Goal: Complete application form

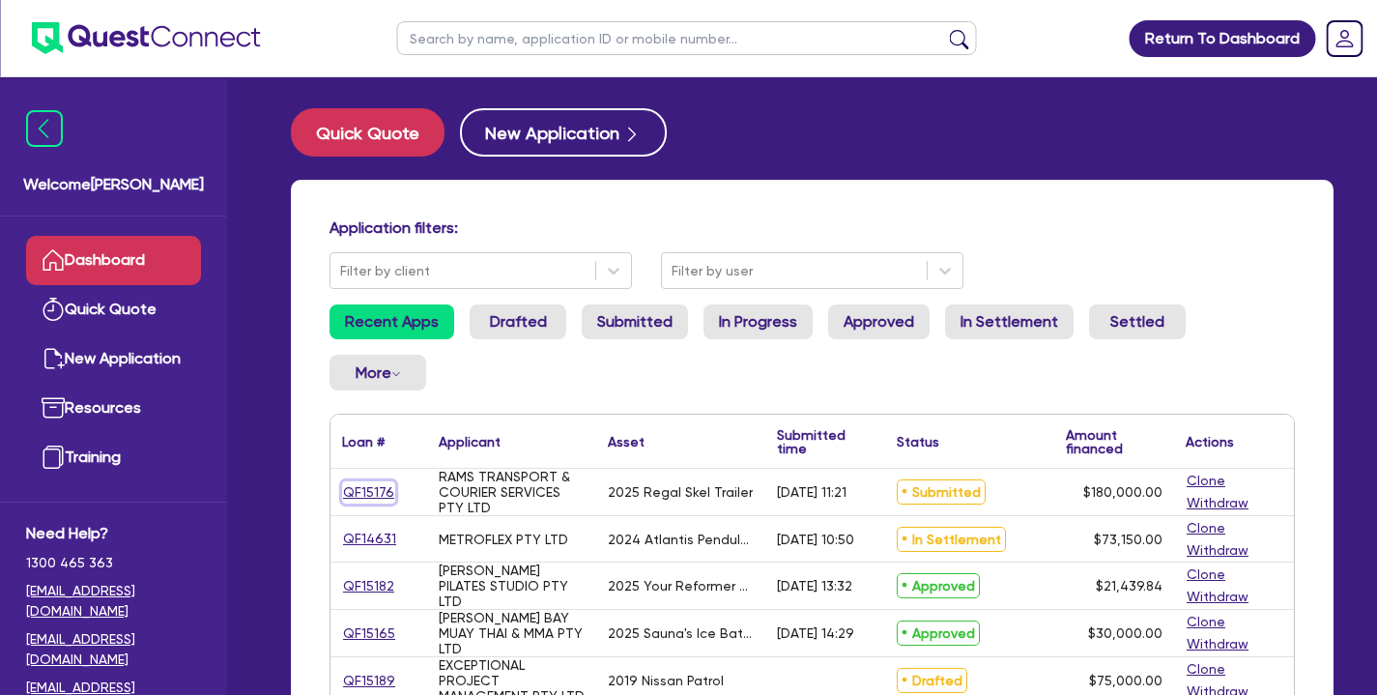
click at [375, 490] on link "QF15176" at bounding box center [368, 492] width 53 height 22
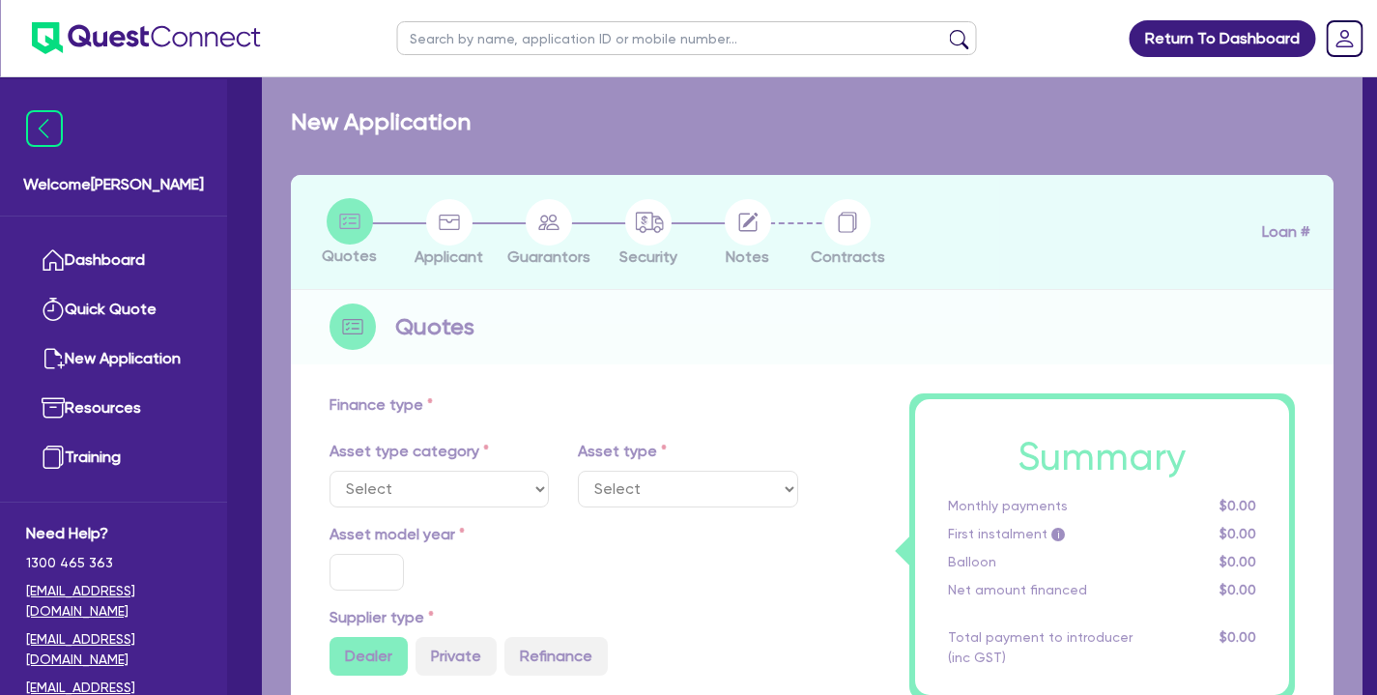
select select "PRIMARY_ASSETS"
type input "2025"
radio input "true"
type input "180,000"
type input "4"
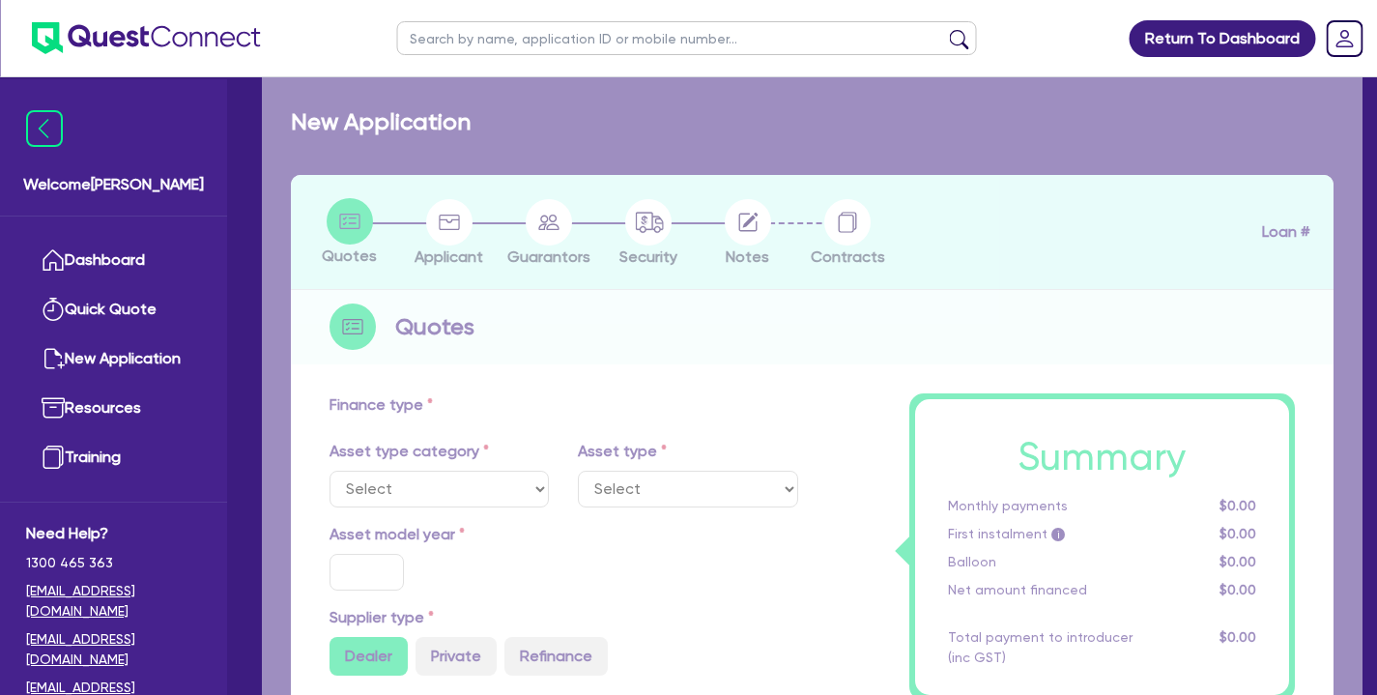
type input "7,200"
type input "17"
select select "TRAILERS"
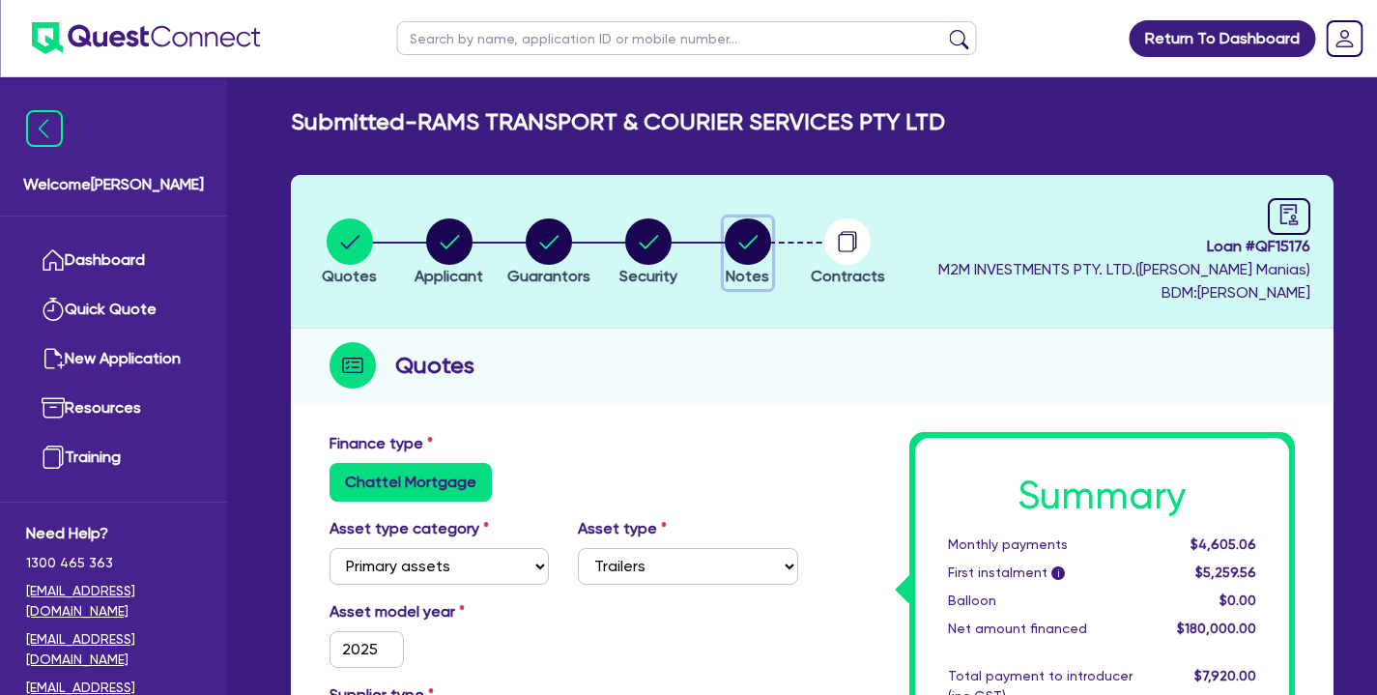
click at [746, 242] on circle "button" at bounding box center [748, 241] width 46 height 46
select select "Quest Finance - Own Book"
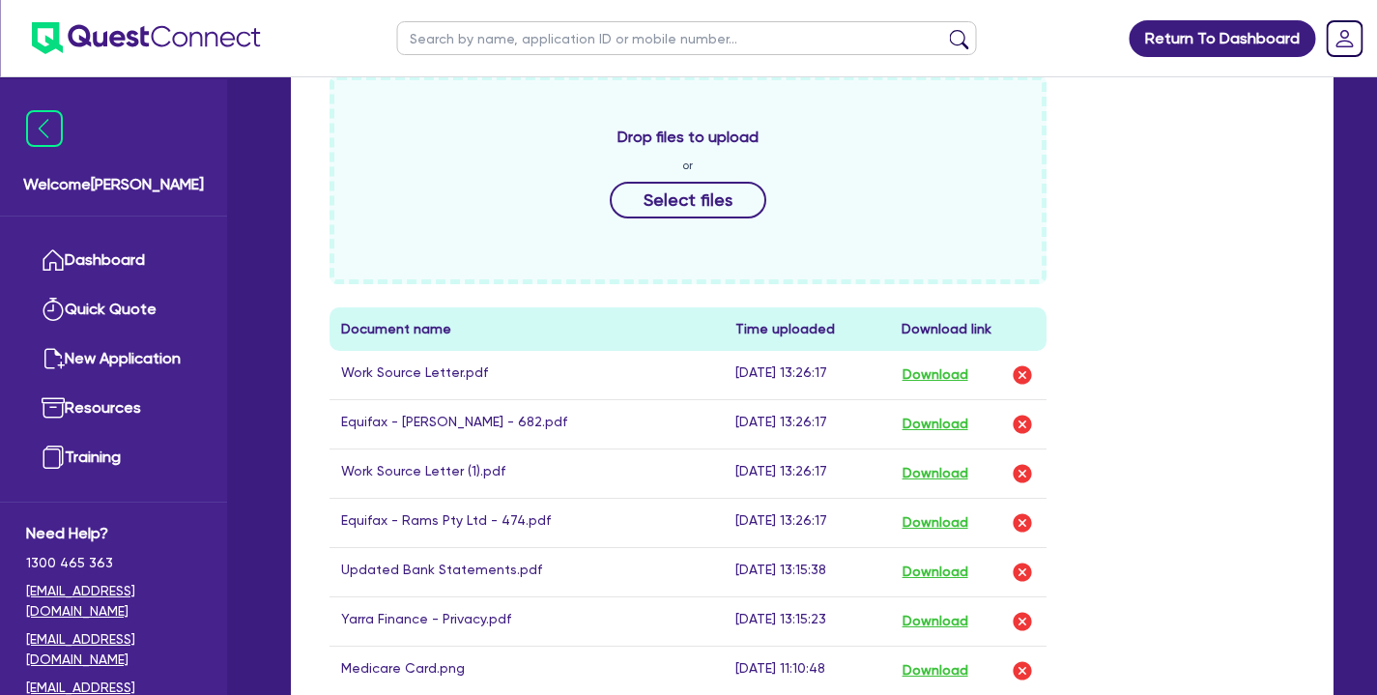
scroll to position [967, 0]
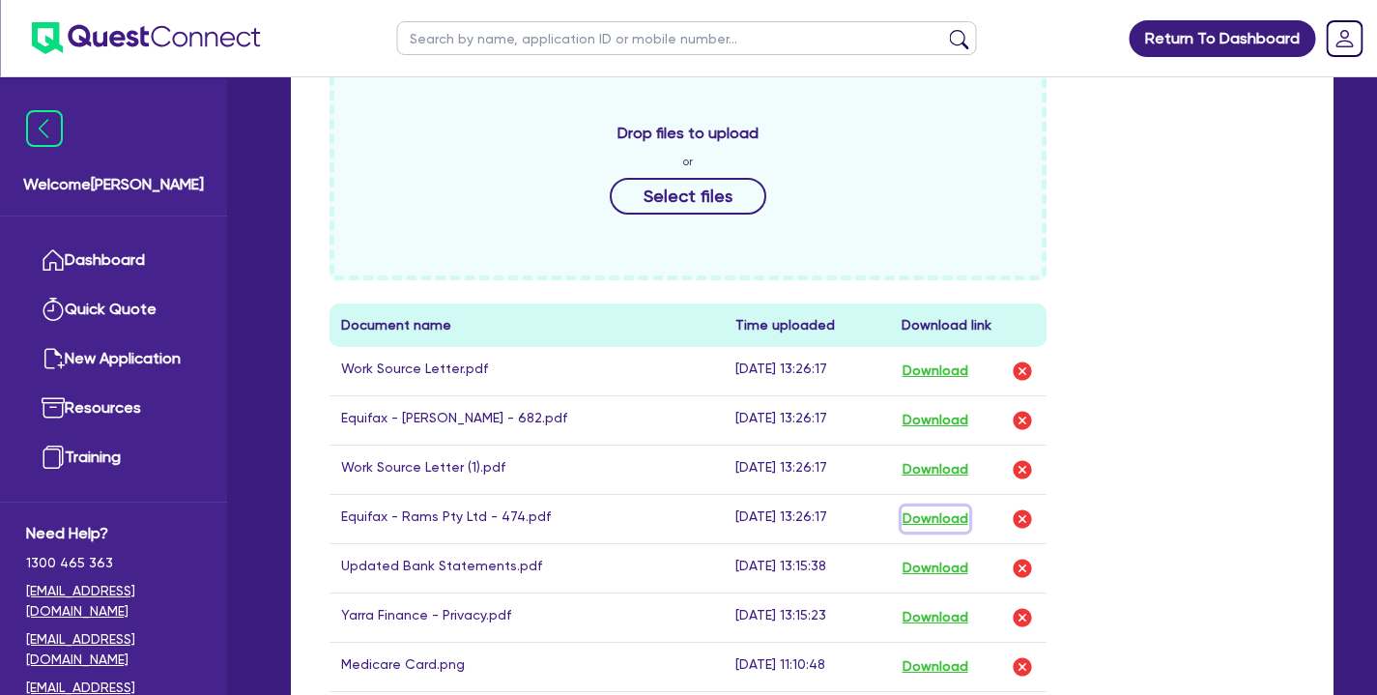
click at [941, 516] on button "Download" at bounding box center [935, 518] width 68 height 25
